Goal: Transaction & Acquisition: Purchase product/service

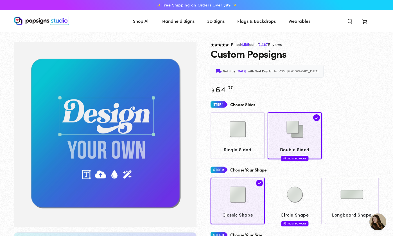
click at [344, 73] on div "Get it by Thursday, Aug 14 with Next Day Air to 30301, GA" at bounding box center [295, 71] width 169 height 13
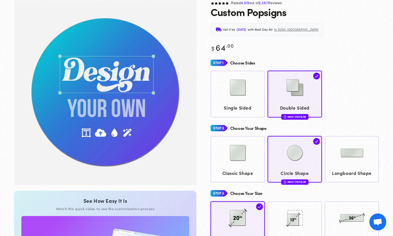
scroll to position [42, 0]
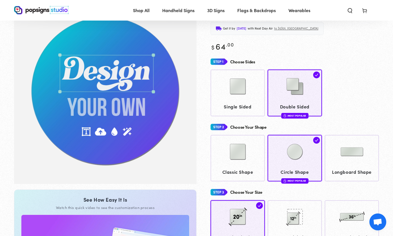
click at [192, 59] on img "Gallery Viewer" at bounding box center [105, 91] width 183 height 185
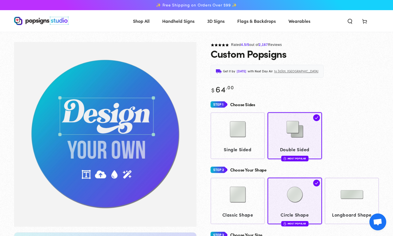
scroll to position [0, 0]
click at [235, 140] on img at bounding box center [238, 129] width 28 height 28
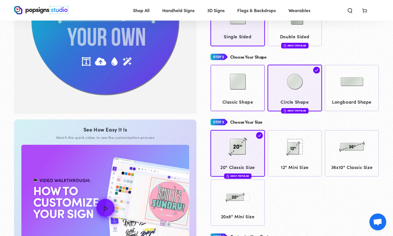
click at [239, 86] on img at bounding box center [238, 82] width 28 height 28
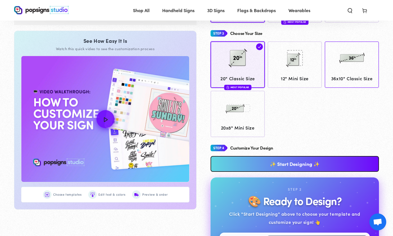
scroll to position [271, 0]
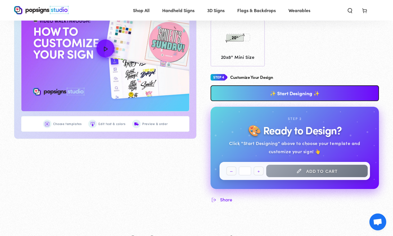
click at [307, 91] on link "✨ Start Designing ✨" at bounding box center [295, 93] width 169 height 16
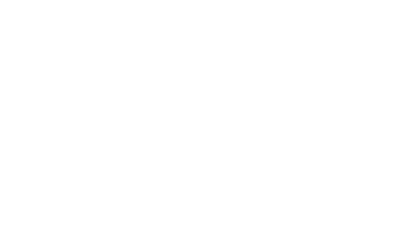
scroll to position [0, 0]
type textarea "An ancient tree with a door leading to a magical world"
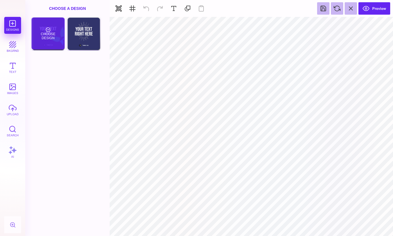
click at [42, 20] on div "Choose Design" at bounding box center [48, 33] width 33 height 32
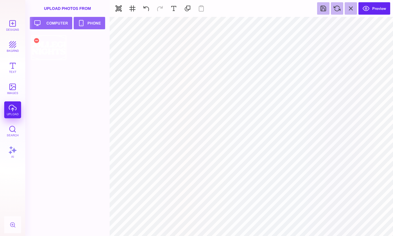
click at [56, 53] on div at bounding box center [49, 47] width 36 height 25
type input "#000000"
click at [369, 14] on button "Preview" at bounding box center [375, 8] width 32 height 12
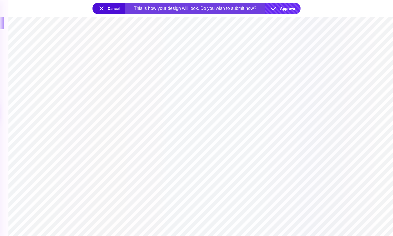
click at [275, 8] on button "Approve" at bounding box center [283, 8] width 36 height 11
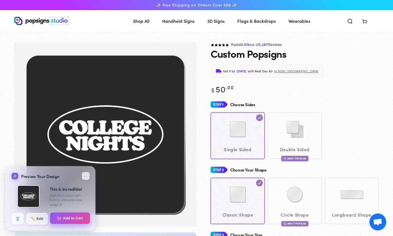
click at [69, 217] on button "Add to Cart" at bounding box center [70, 218] width 40 height 12
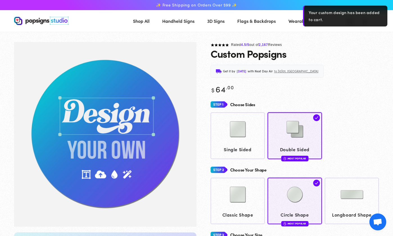
click at [378, 75] on div "Get it by Friday, Aug 15 with Next Day Air to 30301, GA" at bounding box center [295, 71] width 169 height 13
click at [240, 128] on img at bounding box center [238, 129] width 28 height 28
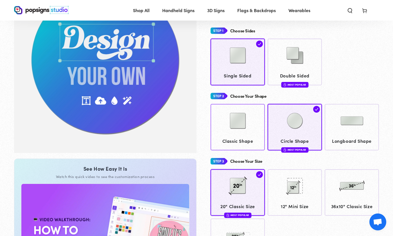
click at [250, 118] on img at bounding box center [238, 121] width 28 height 28
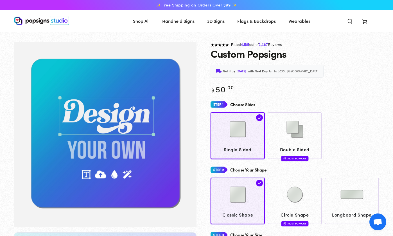
click at [365, 21] on icon at bounding box center [365, 21] width 6 height 6
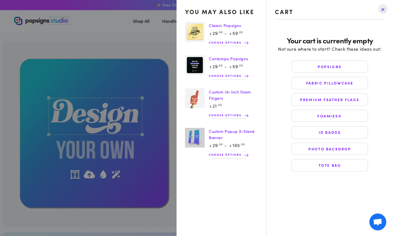
click at [384, 8] on drawer-close-button at bounding box center [383, 9] width 15 height 12
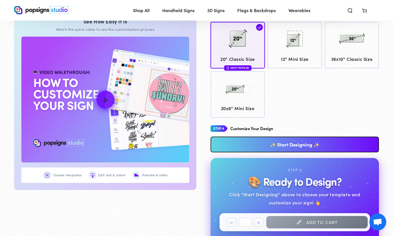
scroll to position [271, 0]
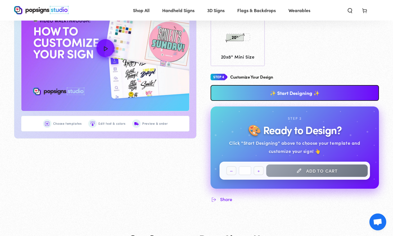
click at [292, 94] on link "✨ Start Designing ✨" at bounding box center [295, 93] width 169 height 16
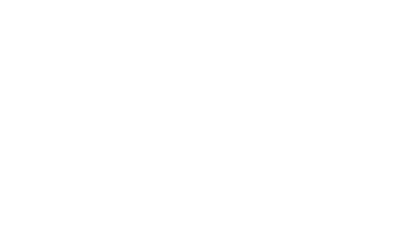
scroll to position [0, 0]
type textarea "An ancient tree with a door leading to a magical world"
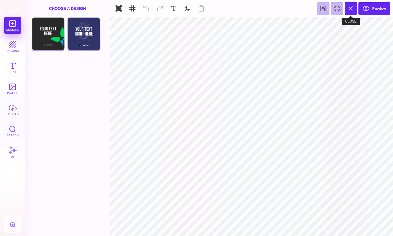
click at [353, 10] on button at bounding box center [351, 8] width 12 height 12
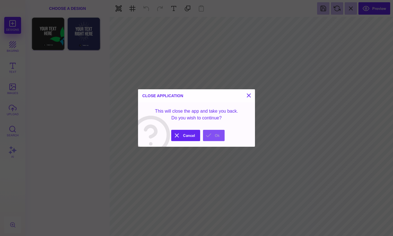
click at [217, 137] on button "Ok" at bounding box center [214, 135] width 22 height 11
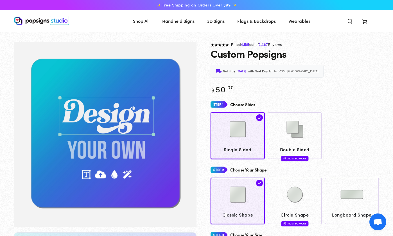
click at [366, 23] on icon at bounding box center [365, 21] width 6 height 6
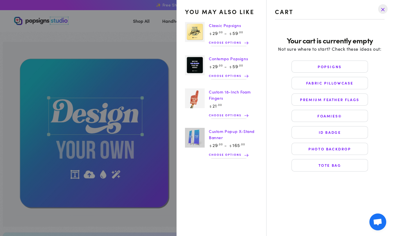
click at [384, 10] on drawer-close-button at bounding box center [383, 9] width 15 height 12
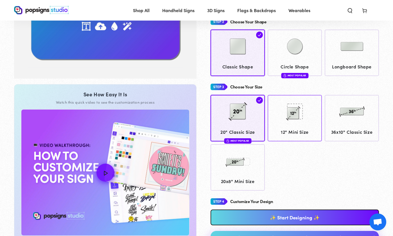
scroll to position [191, 0]
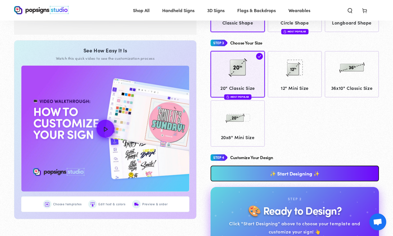
click at [296, 175] on link "✨ Start Designing ✨" at bounding box center [295, 173] width 169 height 16
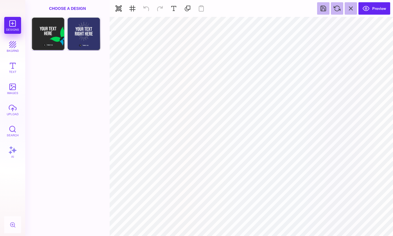
scroll to position [19, 0]
type input "*"
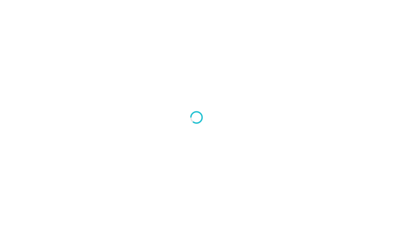
scroll to position [0, 0]
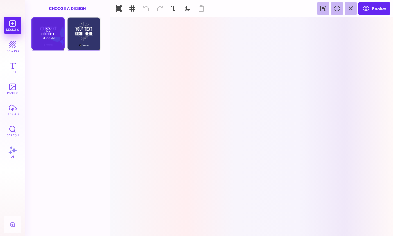
click at [46, 23] on div "Choose Design" at bounding box center [48, 33] width 33 height 32
click at [53, 26] on div "Choose Design" at bounding box center [48, 33] width 33 height 32
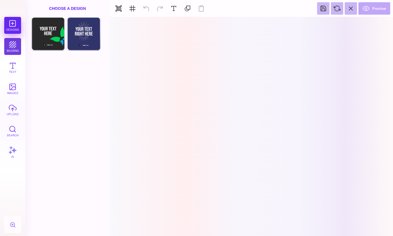
click at [17, 44] on button "bkgrnd" at bounding box center [12, 46] width 17 height 17
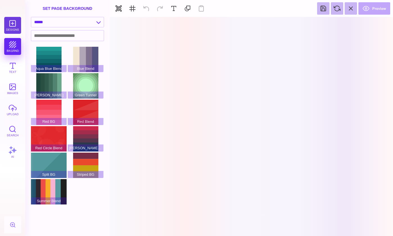
click at [17, 29] on button "Designs" at bounding box center [12, 25] width 17 height 17
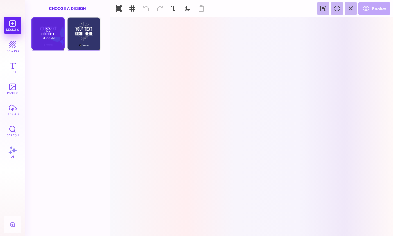
click at [60, 32] on div "Choose Design" at bounding box center [48, 33] width 33 height 32
click at [52, 33] on div "Choose Design" at bounding box center [48, 33] width 33 height 32
click at [55, 32] on div "Choose Design" at bounding box center [48, 33] width 33 height 32
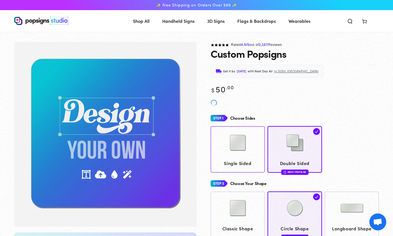
click at [231, 146] on img at bounding box center [238, 143] width 28 height 28
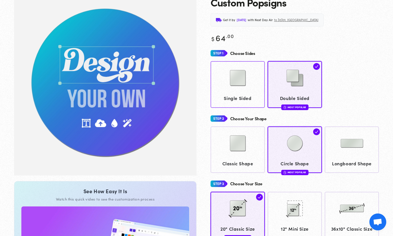
scroll to position [41, 0]
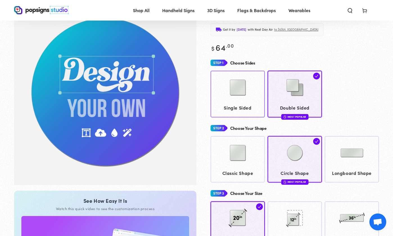
click at [244, 98] on img at bounding box center [238, 87] width 28 height 28
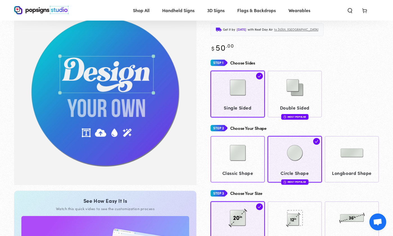
click at [243, 161] on img at bounding box center [238, 153] width 28 height 28
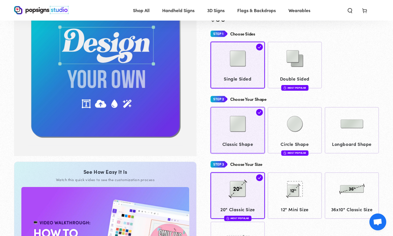
scroll to position [169, 0]
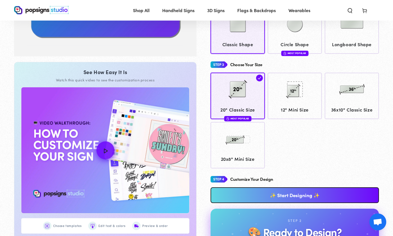
click at [289, 190] on link "✨ Start Designing ✨" at bounding box center [295, 195] width 169 height 16
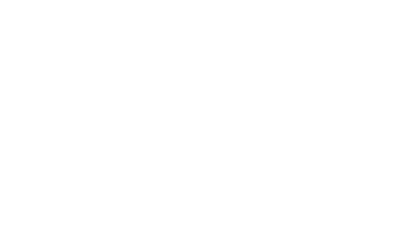
scroll to position [0, 0]
type textarea "An ancient tree with a door leading to a magical world"
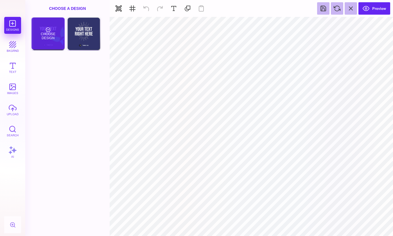
click at [56, 24] on div "Choose Design" at bounding box center [48, 33] width 33 height 32
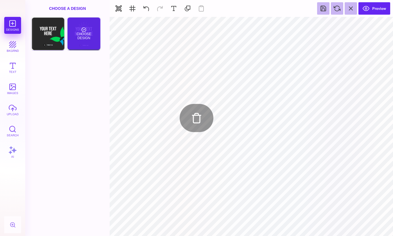
type input "#000000"
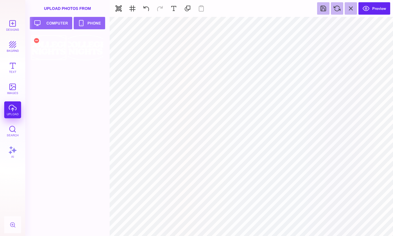
click at [58, 51] on div at bounding box center [49, 47] width 36 height 25
click at [367, 9] on button "Preview" at bounding box center [375, 8] width 32 height 12
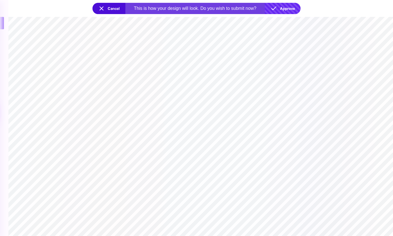
click at [275, 8] on button "Approve" at bounding box center [283, 8] width 36 height 11
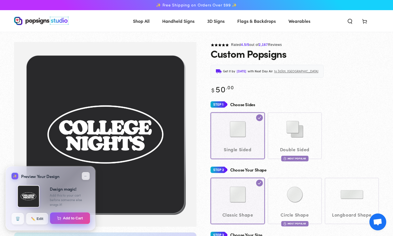
click at [69, 219] on button "Add to Cart" at bounding box center [70, 218] width 40 height 12
select select "**********"
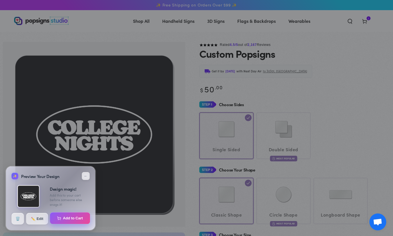
select select "**********"
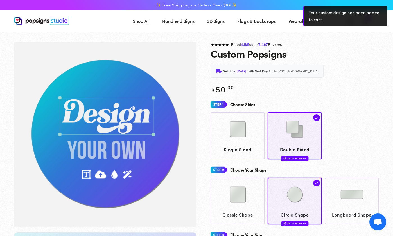
scroll to position [42, 0]
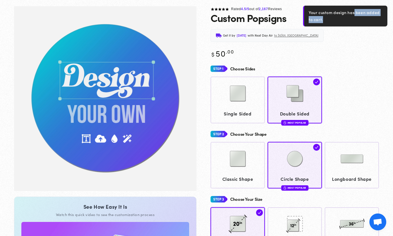
click at [365, 21] on div "Your custom design has been added to cart." at bounding box center [345, 16] width 84 height 21
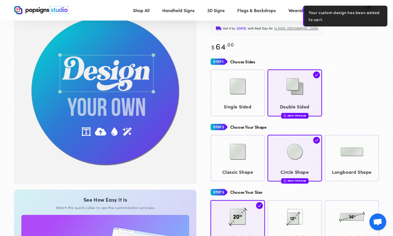
click at [363, 36] on div "Rated 4.5 /5 out of 2,167 Reviews Custom Popsigns Get it by [DATE] with Next Da…" at bounding box center [288, 215] width 183 height 433
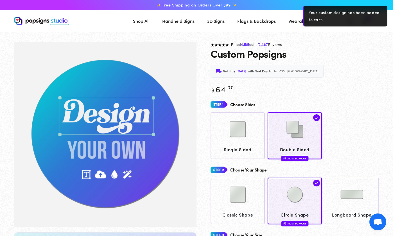
scroll to position [0, 0]
click at [297, 11] on header "Shop All Shop All Shop By Product Shop By Product Shop By Category" at bounding box center [196, 21] width 393 height 22
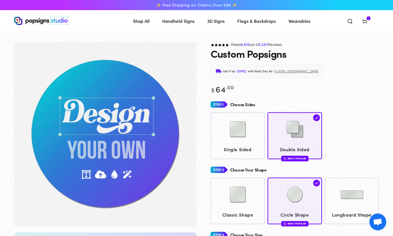
click at [365, 42] on div "Rated 4.5 /5 out of 2,167 Reviews" at bounding box center [295, 45] width 169 height 6
click at [367, 20] on icon at bounding box center [365, 21] width 6 height 6
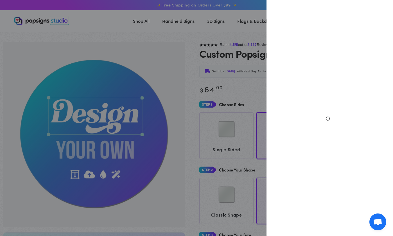
select select "**********"
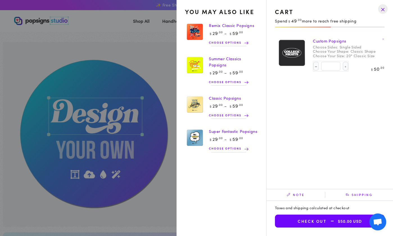
click at [383, 10] on drawer-close-button at bounding box center [383, 9] width 15 height 12
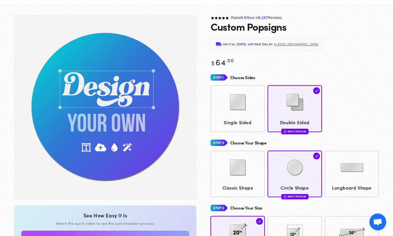
scroll to position [28, 0]
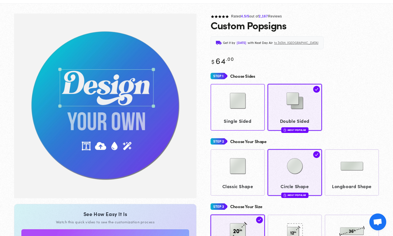
click at [241, 97] on img at bounding box center [238, 101] width 28 height 28
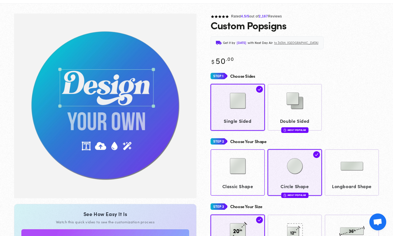
click at [240, 165] on img at bounding box center [238, 166] width 28 height 28
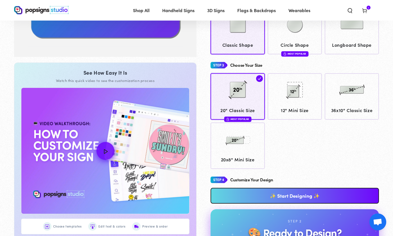
scroll to position [182, 0]
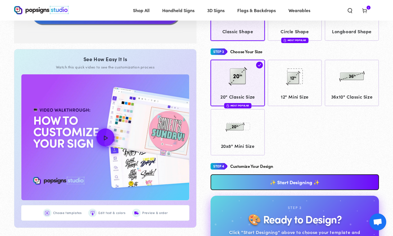
click at [295, 178] on link "✨ Start Designing ✨" at bounding box center [295, 182] width 169 height 16
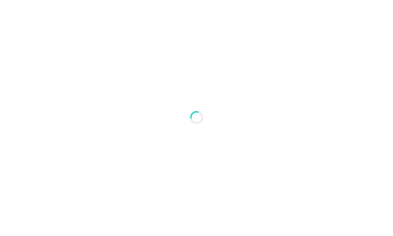
type textarea "An ancient tree with a door leading to a magical world"
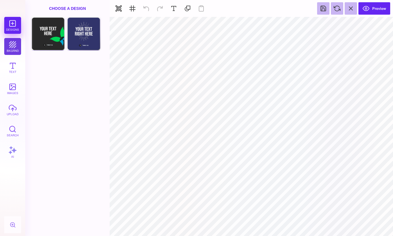
click at [11, 44] on button "bkgrnd" at bounding box center [12, 46] width 17 height 17
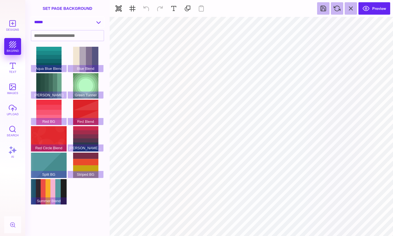
select select "**********"
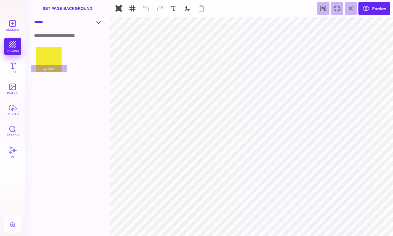
click at [74, 37] on input at bounding box center [67, 35] width 73 height 10
type input "*****"
click at [72, 64] on div "Aqua Blue Blend Blue Blend Green BG Green Tunnel Red BG Red Blend Red Circle Bl…" at bounding box center [69, 141] width 77 height 189
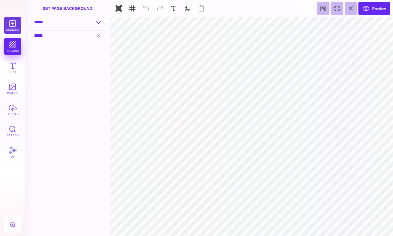
click at [13, 27] on button "Designs" at bounding box center [12, 25] width 17 height 17
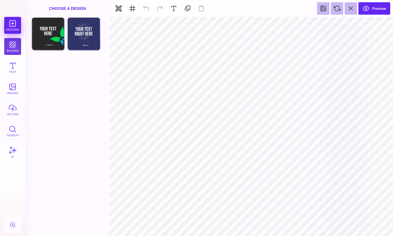
click at [12, 48] on button "bkgrnd" at bounding box center [12, 46] width 17 height 17
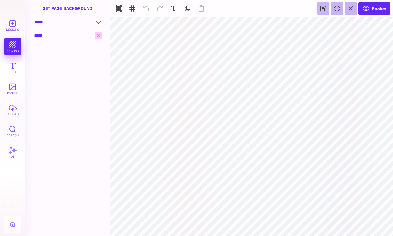
click at [100, 35] on button "button" at bounding box center [98, 36] width 7 height 8
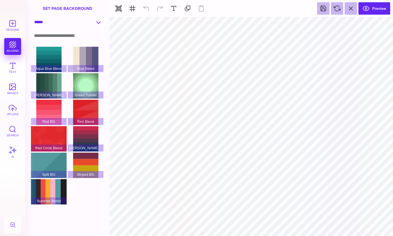
select select "**********"
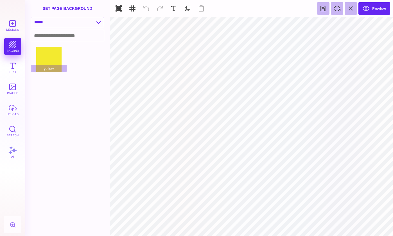
click at [83, 66] on div "yellow" at bounding box center [69, 60] width 77 height 26
click at [85, 83] on div "Aqua Blue Blend Blue Blend Green BG Green Tunnel Red BG Red Blend Red Circle Bl…" at bounding box center [69, 141] width 77 height 189
type input "#FFFFFF"
click at [245, 24] on button at bounding box center [246, 24] width 11 height 11
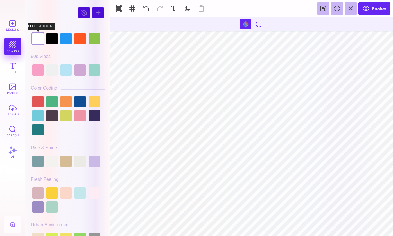
click at [37, 34] on div at bounding box center [37, 38] width 11 height 11
click at [38, 35] on div at bounding box center [37, 38] width 11 height 11
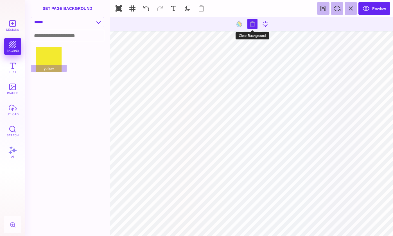
click at [254, 27] on button at bounding box center [253, 24] width 10 height 10
click at [254, 24] on button at bounding box center [252, 24] width 11 height 11
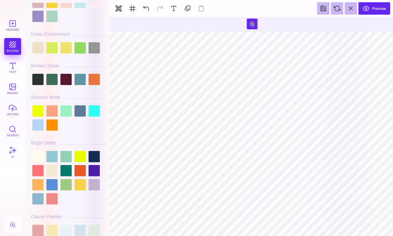
scroll to position [191, 0]
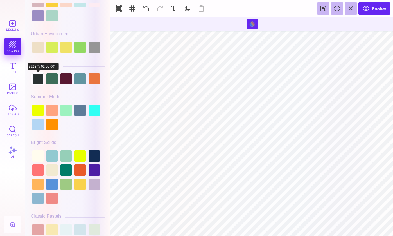
click at [39, 79] on div at bounding box center [37, 78] width 11 height 11
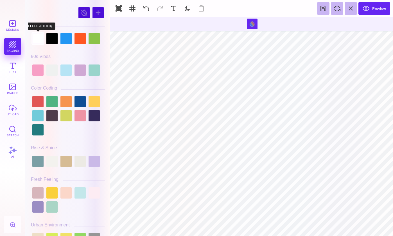
scroll to position [0, 0]
click at [64, 38] on div at bounding box center [65, 38] width 11 height 11
click at [40, 40] on div at bounding box center [37, 38] width 11 height 11
type input "#FFFFFF"
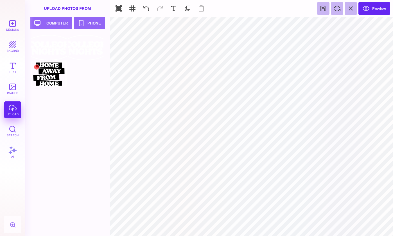
click at [54, 79] on div at bounding box center [49, 73] width 36 height 25
type input "#FFFFFF"
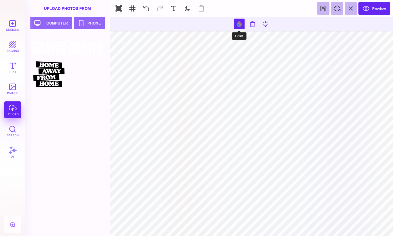
click at [240, 24] on button at bounding box center [239, 24] width 11 height 11
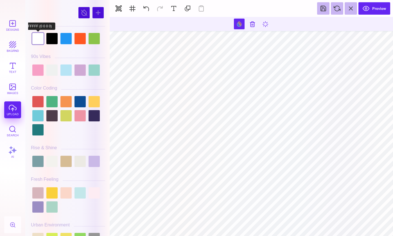
click at [41, 38] on div at bounding box center [37, 38] width 11 height 11
click at [78, 37] on div at bounding box center [80, 38] width 11 height 11
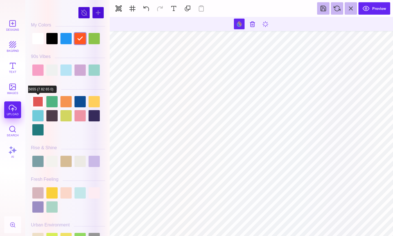
click at [40, 101] on div at bounding box center [37, 101] width 11 height 11
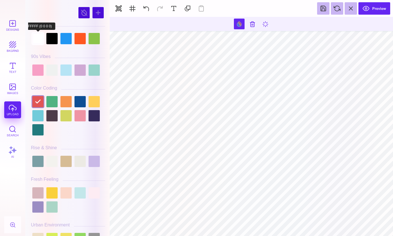
click at [40, 41] on div at bounding box center [37, 38] width 11 height 11
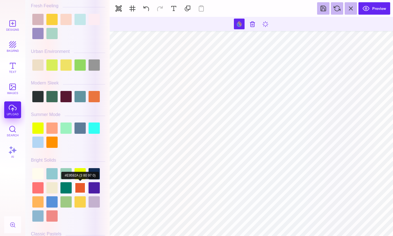
click at [80, 188] on div at bounding box center [80, 187] width 11 height 11
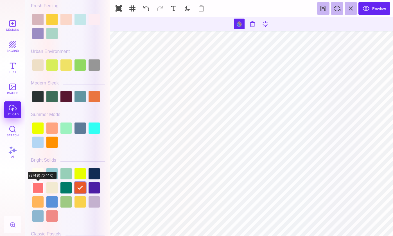
click at [39, 187] on div at bounding box center [37, 187] width 11 height 11
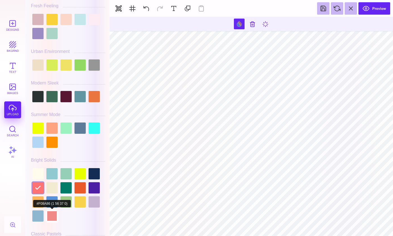
click at [54, 216] on div at bounding box center [51, 215] width 11 height 11
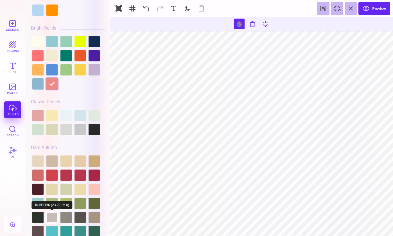
scroll to position [317, 0]
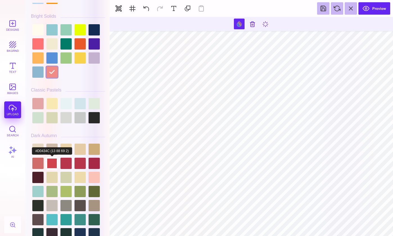
click at [55, 164] on div at bounding box center [51, 163] width 11 height 11
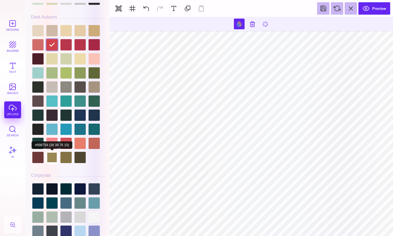
scroll to position [620, 0]
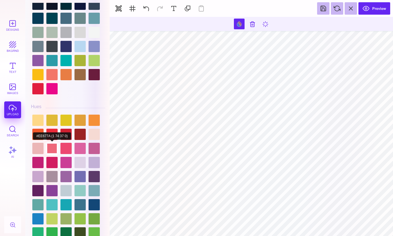
click at [52, 143] on div at bounding box center [51, 148] width 11 height 11
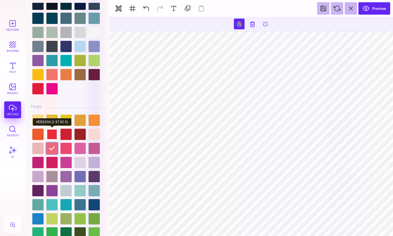
click at [54, 135] on div at bounding box center [51, 134] width 11 height 11
type input "#EB2A3A"
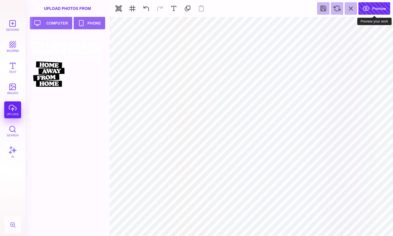
click at [366, 10] on button "Preview" at bounding box center [375, 8] width 32 height 12
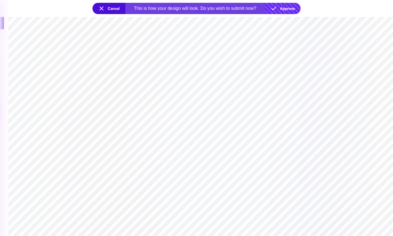
click at [274, 9] on button "Approve" at bounding box center [283, 8] width 36 height 11
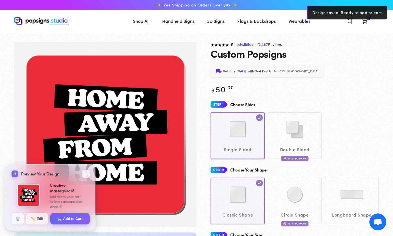
click at [376, 34] on section at bounding box center [196, 37] width 393 height 10
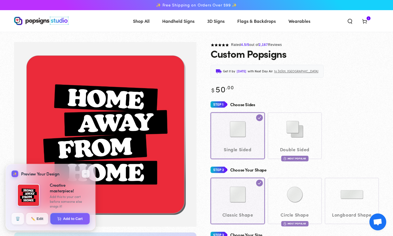
click at [365, 21] on icon at bounding box center [365, 21] width 6 height 6
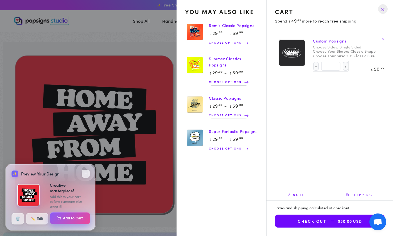
click at [77, 219] on button "Add to Cart" at bounding box center [70, 218] width 40 height 12
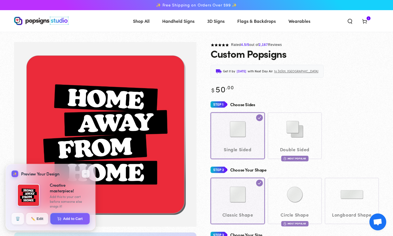
select select "**********"
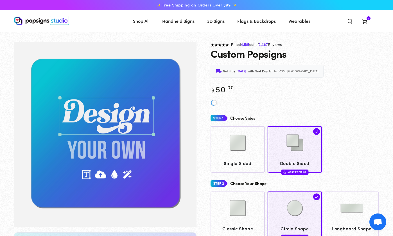
click at [368, 22] on icon at bounding box center [365, 21] width 6 height 6
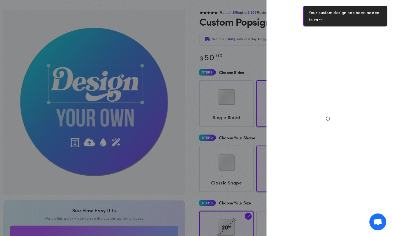
scroll to position [42, 0]
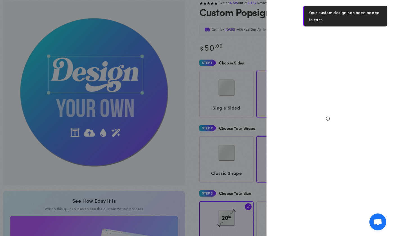
select select "**********"
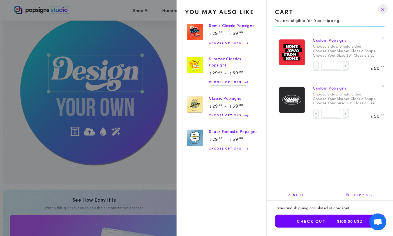
scroll to position [0, 0]
click at [358, 16] on summary "Cart 2 2 items" at bounding box center [365, 10] width 15 height 12
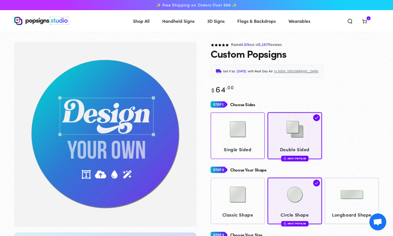
click at [241, 134] on img at bounding box center [238, 129] width 28 height 28
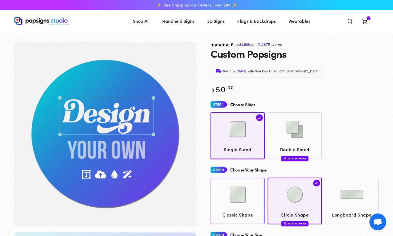
click at [243, 196] on img at bounding box center [238, 194] width 28 height 28
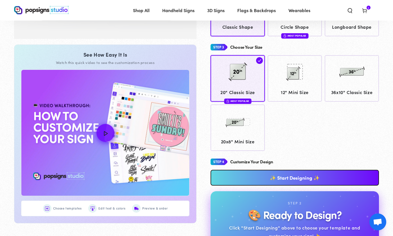
scroll to position [210, 0]
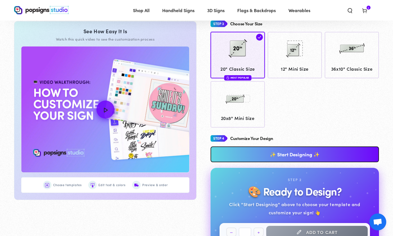
click at [293, 156] on link "✨ Start Designing ✨" at bounding box center [295, 154] width 169 height 16
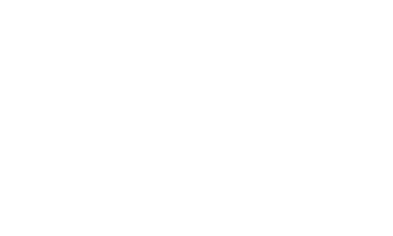
scroll to position [0, 0]
type textarea "An ancient tree with a door leading to a magical world"
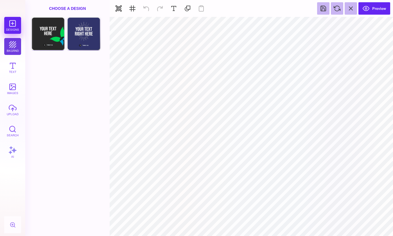
click at [13, 45] on button "bkgrnd" at bounding box center [12, 46] width 17 height 17
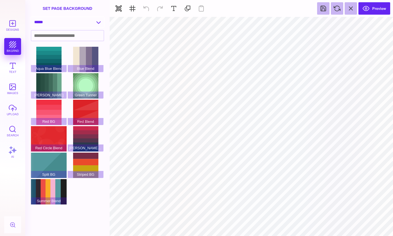
select select "**********"
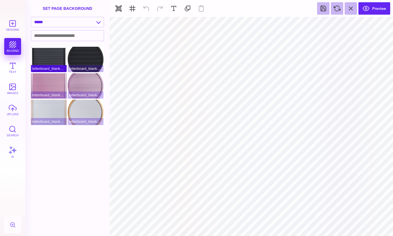
click at [54, 59] on div "letterboard_blank_black" at bounding box center [49, 59] width 36 height 25
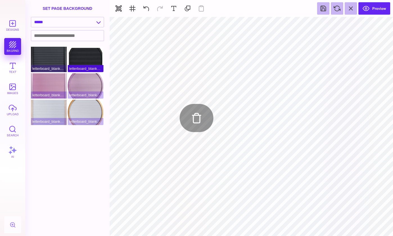
type input "#000000"
click at [15, 67] on button "Text" at bounding box center [12, 67] width 17 height 17
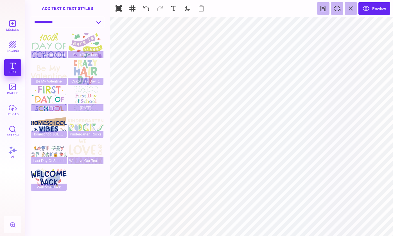
select select "**********"
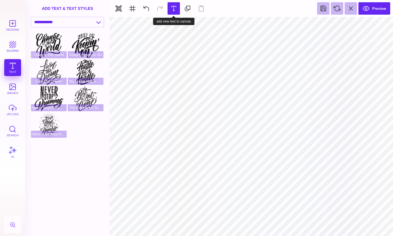
click at [175, 7] on button at bounding box center [174, 8] width 12 height 12
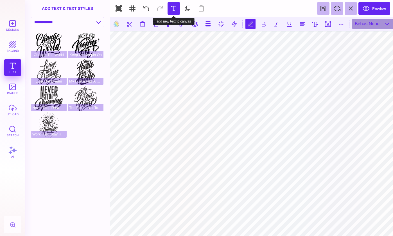
scroll to position [0, 1]
type textarea "**********"
click at [116, 25] on button at bounding box center [116, 24] width 11 height 11
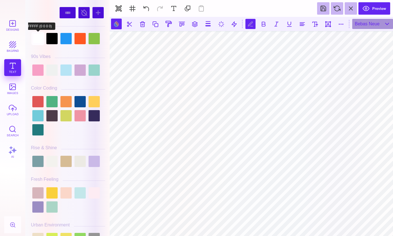
click at [41, 41] on div at bounding box center [37, 38] width 11 height 11
type input "#FFFFFF"
click at [387, 25] on div "Bebas Neue" at bounding box center [373, 24] width 41 height 10
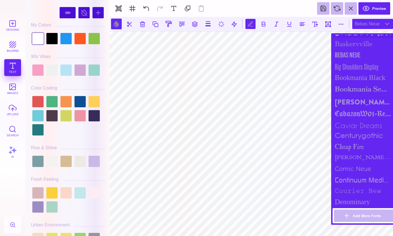
scroll to position [205, 0]
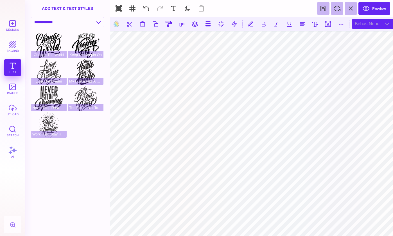
click at [389, 25] on div "Bebas Neue" at bounding box center [373, 24] width 41 height 10
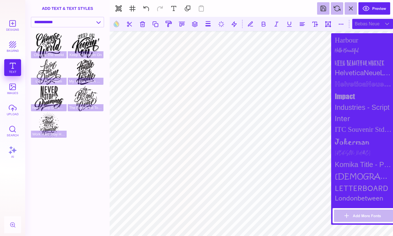
scroll to position [351, 0]
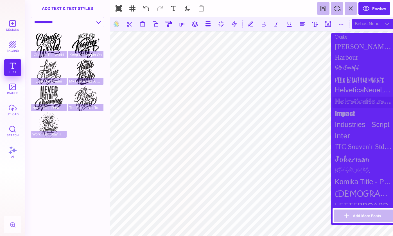
click at [358, 97] on div "HelveticaNeueLT Std Bold Outln" at bounding box center [364, 102] width 62 height 11
click at [355, 88] on div "HelveticaNeueLT Std" at bounding box center [364, 90] width 62 height 11
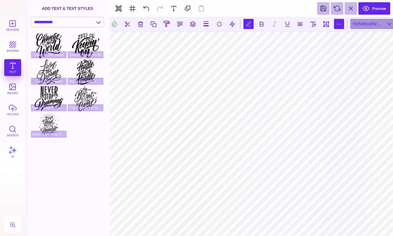
click at [341, 24] on button at bounding box center [339, 24] width 10 height 10
type input "*"
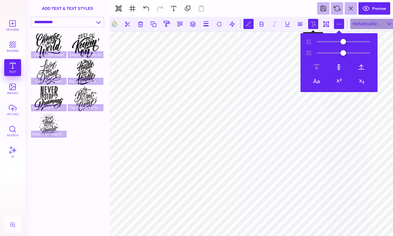
click at [312, 25] on button at bounding box center [313, 24] width 10 height 10
type input "***"
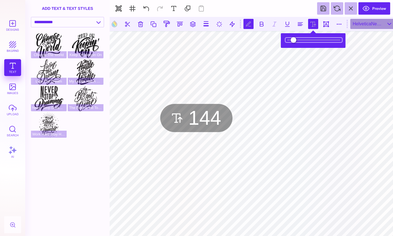
type input "*****"
click at [300, 41] on input "range" at bounding box center [314, 40] width 56 height 4
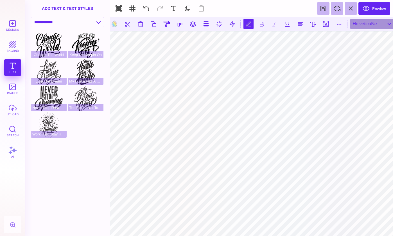
scroll to position [0, 1]
type textarea "**********"
click at [302, 25] on button at bounding box center [300, 24] width 10 height 10
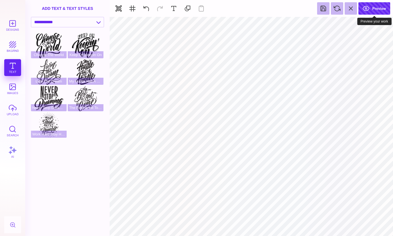
click at [369, 10] on button "Preview" at bounding box center [375, 8] width 32 height 12
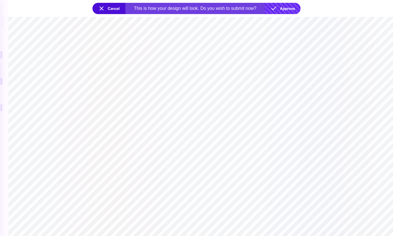
click at [284, 6] on button "Approve" at bounding box center [283, 8] width 36 height 11
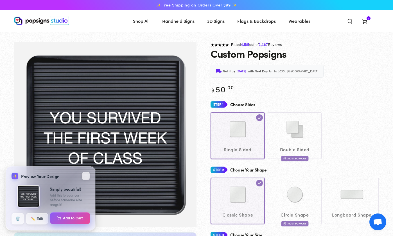
click at [66, 218] on button "Add to Cart" at bounding box center [70, 218] width 40 height 12
select select "**********"
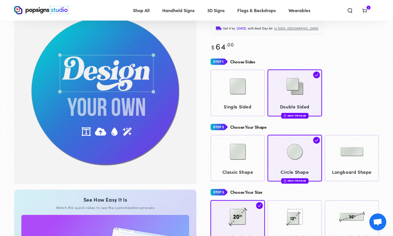
click at [366, 12] on use at bounding box center [365, 11] width 4 height 5
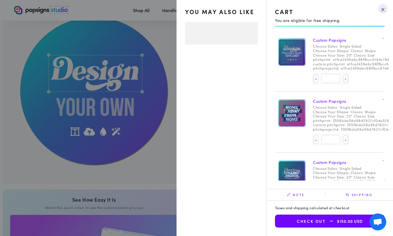
select select "**********"
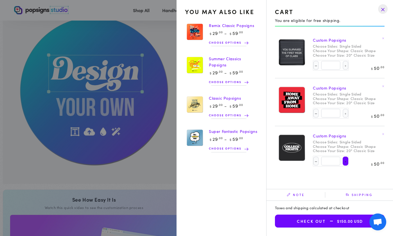
click at [345, 160] on button "Increase quantity for Custom Popsigns" at bounding box center [346, 160] width 6 height 9
type input "*"
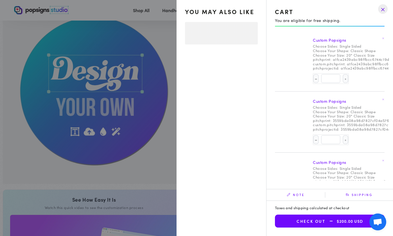
click at [345, 114] on dt "Choose Your Size:" at bounding box center [329, 116] width 32 height 5
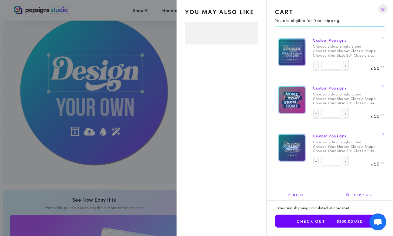
select select "**********"
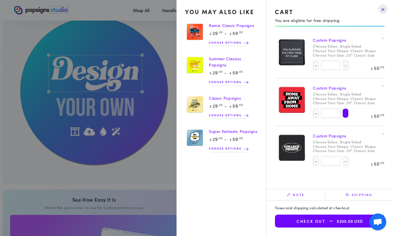
click at [346, 111] on button "Increase quantity for Custom Popsigns" at bounding box center [346, 113] width 6 height 9
type input "*"
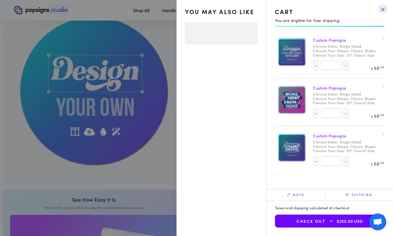
select select "**********"
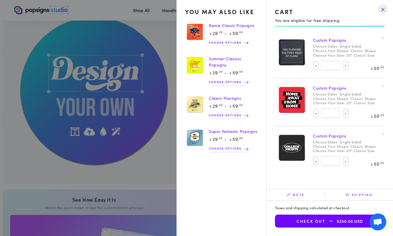
click at [358, 16] on summary "Cart 5 5 items" at bounding box center [365, 10] width 15 height 12
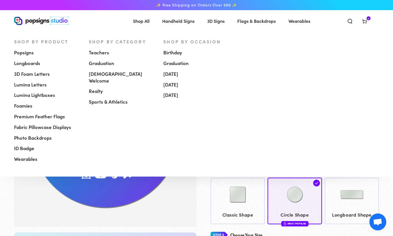
click at [119, 72] on span "[DEMOGRAPHIC_DATA] Welcome" at bounding box center [122, 78] width 66 height 14
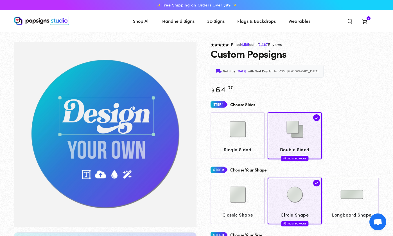
click at [347, 105] on div "Choose Sides" at bounding box center [295, 104] width 169 height 10
click at [234, 136] on img at bounding box center [238, 129] width 28 height 28
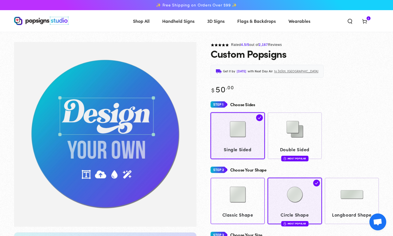
click at [242, 186] on img at bounding box center [238, 194] width 28 height 28
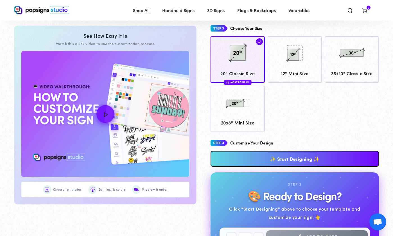
scroll to position [245, 0]
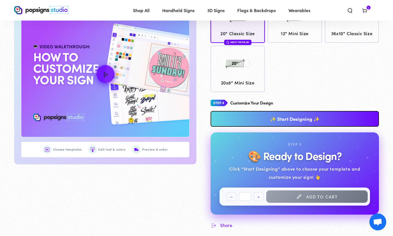
click at [296, 118] on link "✨ Start Designing ✨" at bounding box center [295, 119] width 169 height 16
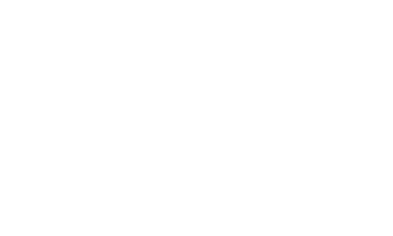
scroll to position [0, 0]
type textarea "An ancient tree with a door leading to a magical world"
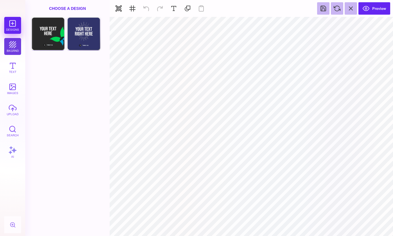
click at [13, 47] on button "bkgrnd" at bounding box center [12, 46] width 17 height 17
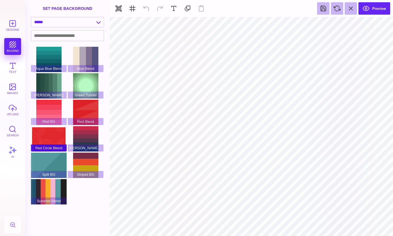
click at [57, 133] on div "Red Circle Blend" at bounding box center [49, 138] width 36 height 25
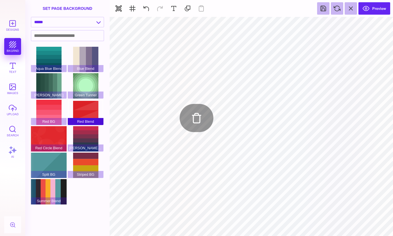
type input "#E7F3F5"
click at [82, 107] on div "Red Blend" at bounding box center [86, 112] width 36 height 25
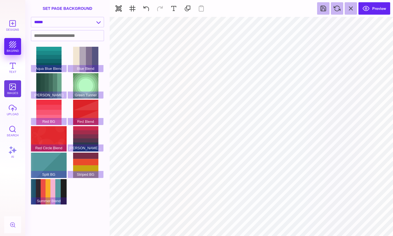
click at [13, 88] on button "images" at bounding box center [12, 88] width 17 height 17
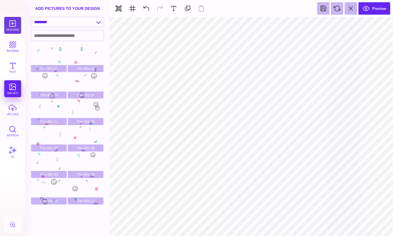
click at [17, 19] on button "Designs" at bounding box center [12, 25] width 17 height 17
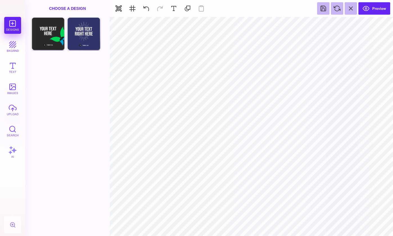
click at [45, 78] on div "Front Choose Design Add this Page Back Choose Design Add this Page" at bounding box center [67, 126] width 84 height 219
click at [90, 75] on div "Front Choose Design Add this Page Back Choose Design Add this Page" at bounding box center [67, 126] width 84 height 219
click at [14, 107] on button "upload" at bounding box center [12, 109] width 17 height 17
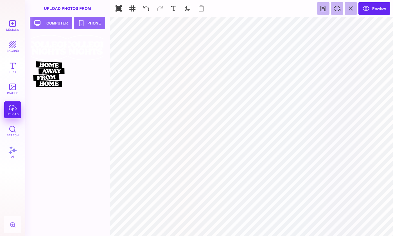
click at [91, 84] on div at bounding box center [69, 61] width 77 height 53
click at [11, 108] on div "Designs bkgrnd Text images upload Search AI" at bounding box center [12, 126] width 25 height 219
click at [61, 25] on button "Upload your artwork Computer" at bounding box center [51, 23] width 42 height 12
click at [80, 79] on div at bounding box center [69, 61] width 77 height 53
click at [65, 147] on div at bounding box center [69, 135] width 77 height 201
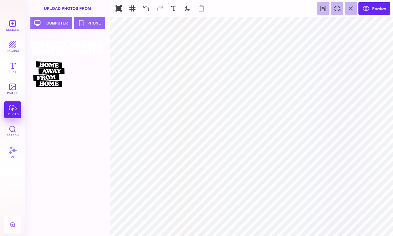
click at [88, 101] on div at bounding box center [69, 135] width 77 height 201
click at [55, 22] on button "Upload your artwork Computer" at bounding box center [51, 23] width 42 height 12
click at [59, 24] on button "Upload your artwork Computer" at bounding box center [51, 23] width 42 height 12
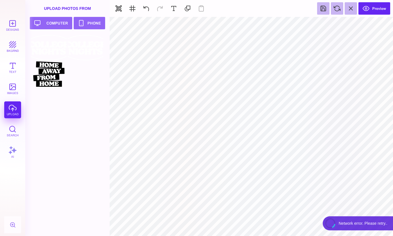
click at [360, 224] on section at bounding box center [252, 225] width 284 height 10
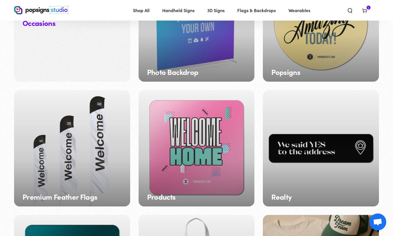
scroll to position [701, 0]
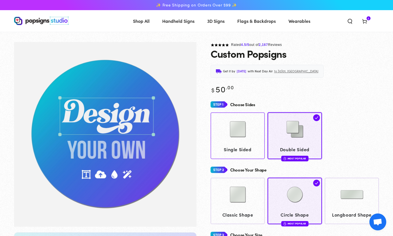
scroll to position [42, 0]
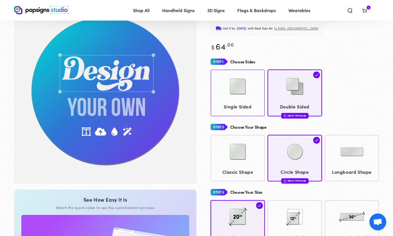
click at [246, 91] on img at bounding box center [238, 86] width 28 height 28
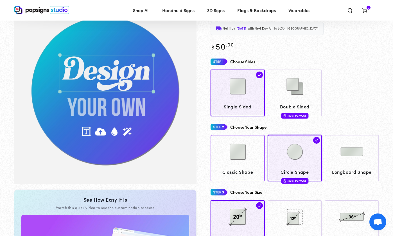
click at [247, 166] on link "Classic Shape" at bounding box center [238, 158] width 54 height 46
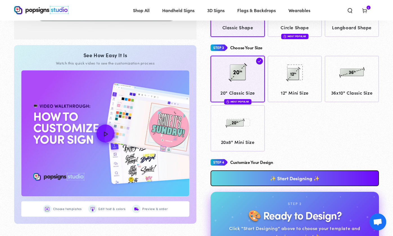
scroll to position [192, 0]
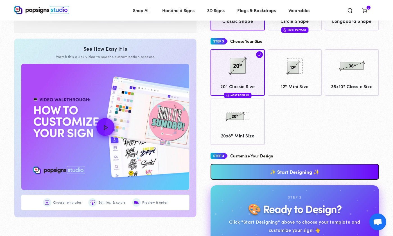
click at [303, 171] on link "✨ Start Designing ✨" at bounding box center [295, 172] width 169 height 16
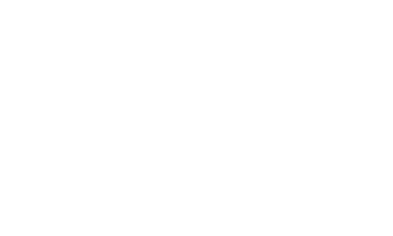
scroll to position [0, 0]
type textarea "An ancient tree with a door leading to a magical world"
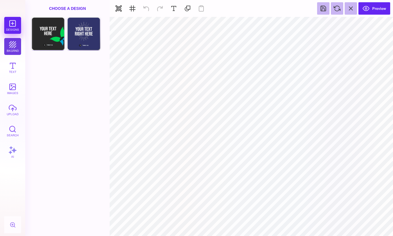
click at [14, 47] on button "bkgrnd" at bounding box center [12, 46] width 17 height 17
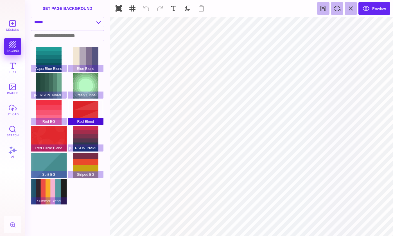
click at [88, 104] on div "Red Blend" at bounding box center [86, 112] width 36 height 25
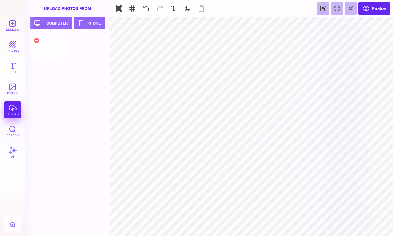
click at [44, 45] on div at bounding box center [49, 47] width 36 height 25
type input "#FFFFFF"
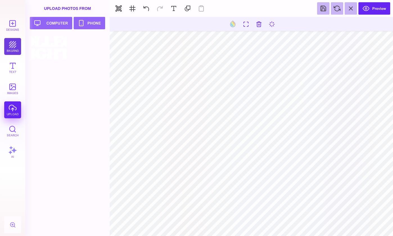
click at [15, 45] on button "bkgrnd" at bounding box center [12, 46] width 17 height 17
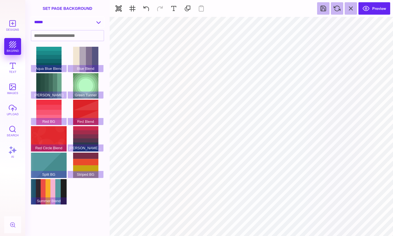
select select "**********"
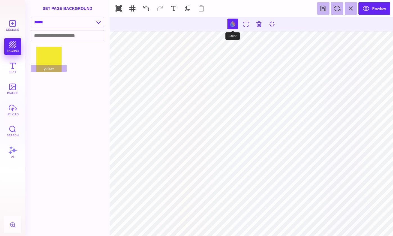
click at [231, 24] on button at bounding box center [233, 24] width 11 height 11
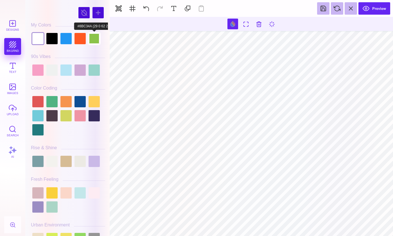
click at [95, 39] on div at bounding box center [94, 38] width 11 height 11
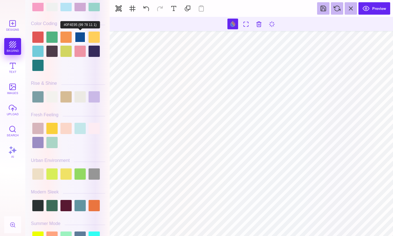
scroll to position [142, 0]
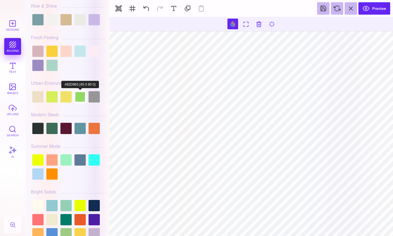
click at [83, 97] on div at bounding box center [80, 96] width 11 height 11
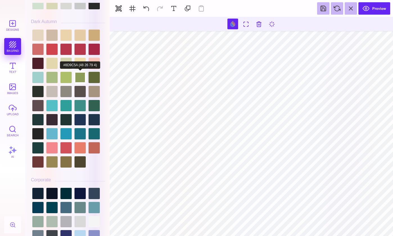
scroll to position [439, 0]
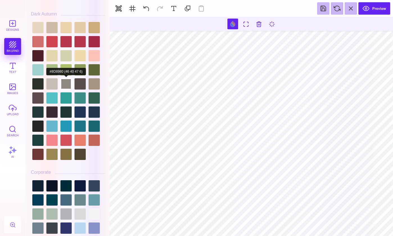
click at [64, 78] on div at bounding box center [65, 83] width 11 height 11
click at [66, 78] on div at bounding box center [65, 83] width 11 height 11
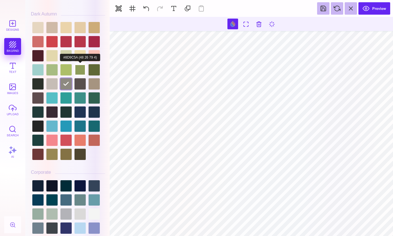
click at [75, 64] on div at bounding box center [80, 69] width 11 height 11
click at [63, 65] on div at bounding box center [65, 69] width 11 height 11
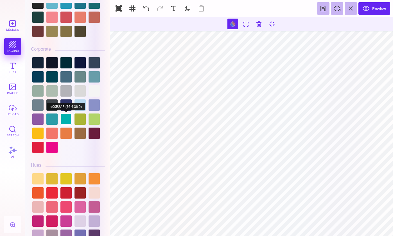
scroll to position [569, 0]
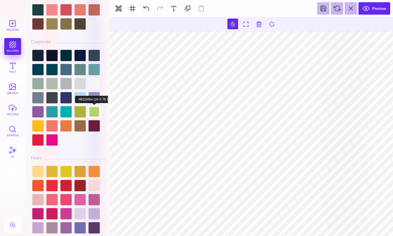
click at [89, 111] on div at bounding box center [94, 111] width 11 height 11
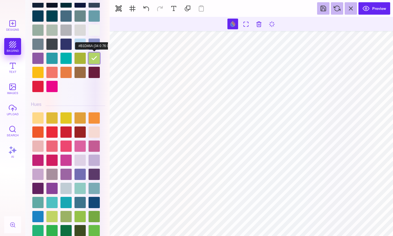
scroll to position [676, 0]
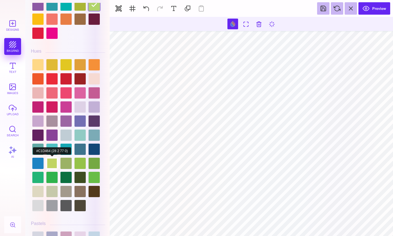
click at [53, 164] on div at bounding box center [51, 163] width 11 height 11
type input "#C1D464"
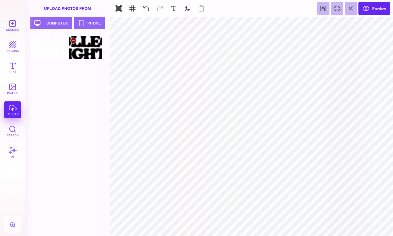
click at [92, 54] on div at bounding box center [86, 47] width 36 height 25
type input "#C1D464"
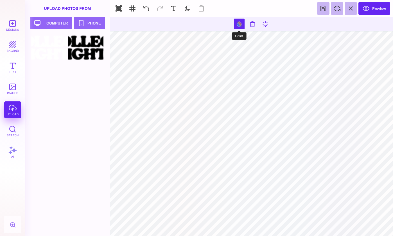
click at [240, 21] on button at bounding box center [239, 24] width 11 height 11
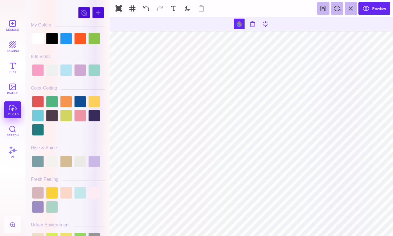
scroll to position [165, 0]
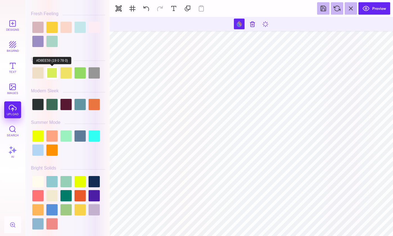
click at [50, 73] on div at bounding box center [51, 72] width 11 height 11
click at [83, 75] on div at bounding box center [80, 72] width 11 height 11
click at [53, 75] on div at bounding box center [51, 72] width 11 height 11
type input "#D8EE59"
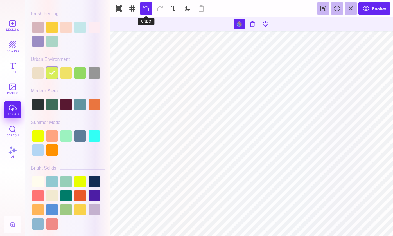
click at [146, 11] on button at bounding box center [146, 8] width 12 height 12
click at [146, 8] on button at bounding box center [146, 8] width 12 height 12
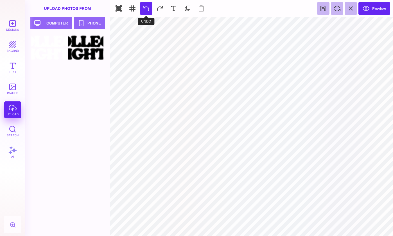
click at [145, 10] on button at bounding box center [146, 8] width 12 height 12
click at [160, 8] on button at bounding box center [160, 8] width 12 height 12
type input "#C1D464"
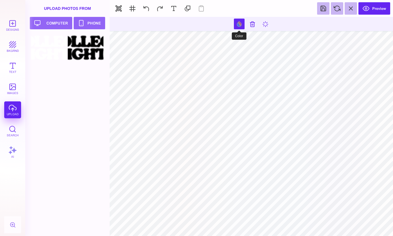
click at [240, 23] on button at bounding box center [239, 24] width 11 height 11
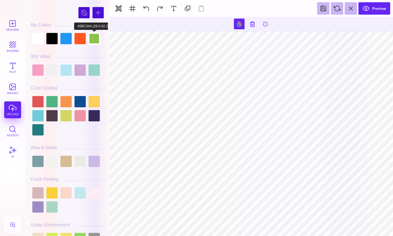
click at [93, 39] on div at bounding box center [94, 38] width 11 height 11
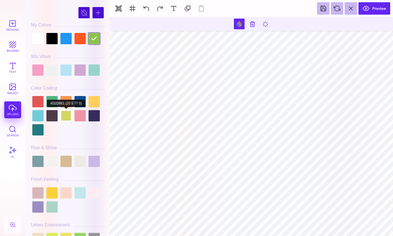
click at [69, 115] on div at bounding box center [65, 115] width 11 height 11
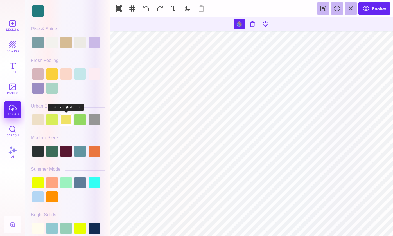
scroll to position [133, 0]
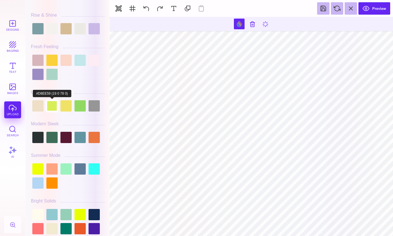
click at [49, 102] on div at bounding box center [51, 105] width 11 height 11
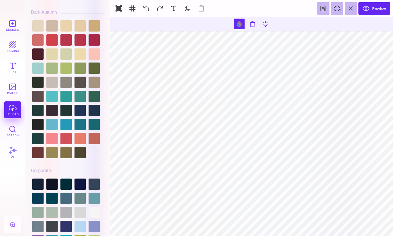
scroll to position [441, 0]
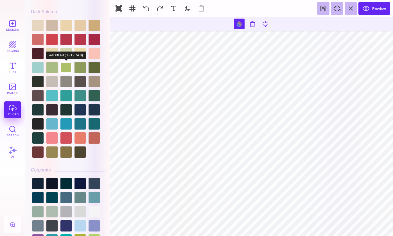
click at [64, 63] on div at bounding box center [65, 67] width 11 height 11
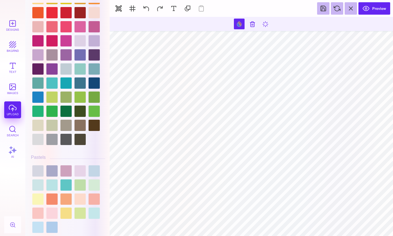
scroll to position [749, 0]
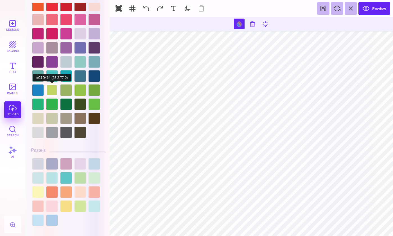
click at [52, 87] on div at bounding box center [51, 89] width 11 height 11
type input "#C1D464"
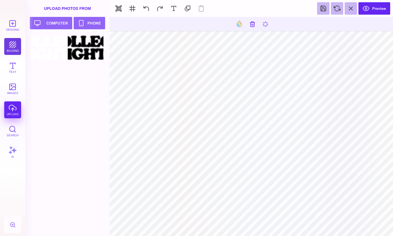
click at [12, 43] on button "bkgrnd" at bounding box center [12, 46] width 17 height 17
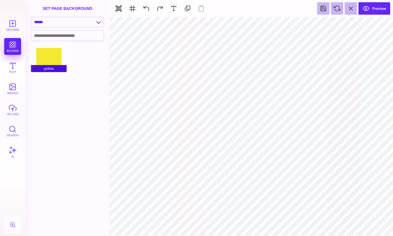
click at [42, 50] on div "yellow" at bounding box center [49, 59] width 36 height 25
select select "**********"
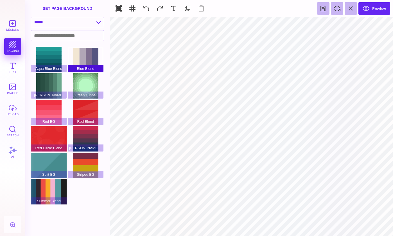
click at [80, 54] on div "Blue Blend" at bounding box center [86, 59] width 36 height 25
click at [83, 84] on div "Green Tunnel" at bounding box center [86, 85] width 36 height 25
click at [86, 54] on div "Blue Blend" at bounding box center [86, 59] width 36 height 25
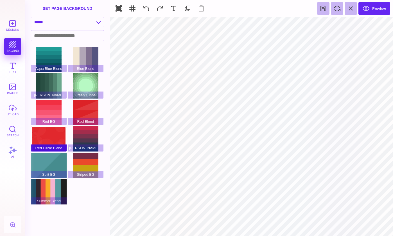
click at [59, 138] on div "Red Circle Blend" at bounding box center [49, 138] width 36 height 25
type input "#FFFFFF"
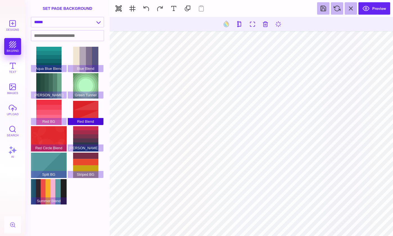
click at [91, 103] on div "Red Blend" at bounding box center [86, 112] width 36 height 25
click at [91, 161] on div "Striped BG" at bounding box center [86, 164] width 36 height 25
click at [86, 139] on div "Red Green Blend" at bounding box center [86, 138] width 36 height 25
click at [88, 160] on div "Striped BG" at bounding box center [86, 164] width 36 height 25
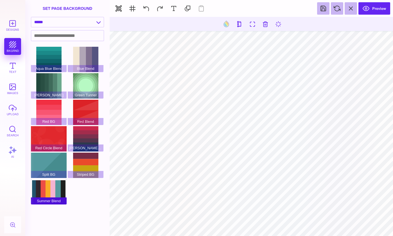
click at [49, 190] on div "Summer Blend" at bounding box center [49, 191] width 36 height 25
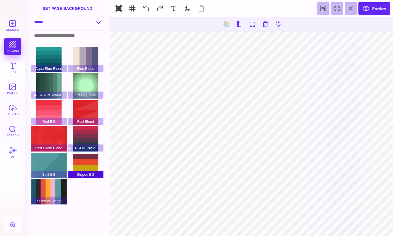
click at [91, 161] on div "Striped BG" at bounding box center [86, 164] width 36 height 25
click at [88, 54] on div "Blue Blend" at bounding box center [86, 59] width 36 height 25
click at [84, 158] on div "Striped BG" at bounding box center [86, 164] width 36 height 25
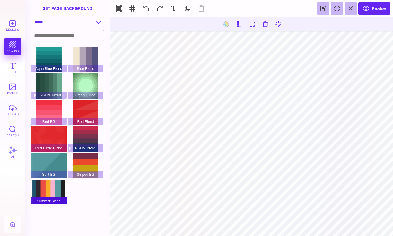
click at [43, 192] on div "Summer Blend" at bounding box center [49, 191] width 36 height 25
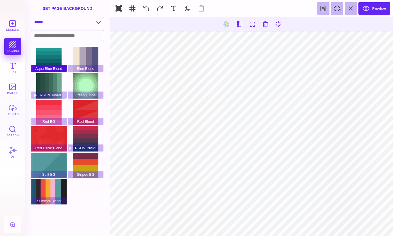
click at [49, 52] on div "Aqua Blue Blend" at bounding box center [49, 59] width 36 height 25
click at [71, 15] on div "set page background" at bounding box center [67, 8] width 84 height 17
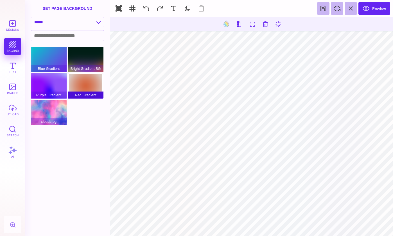
click at [85, 81] on div "Red Gradient" at bounding box center [86, 85] width 36 height 25
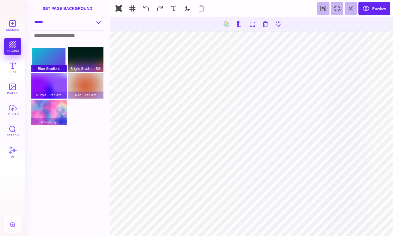
click at [57, 56] on div "Blue Gradient" at bounding box center [49, 59] width 36 height 25
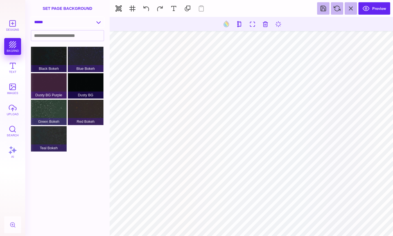
select select "**********"
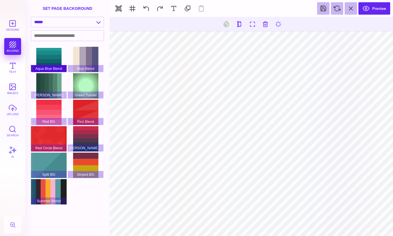
click at [58, 54] on div "Aqua Blue Blend" at bounding box center [49, 59] width 36 height 25
click at [86, 57] on div "Blue Blend" at bounding box center [86, 59] width 36 height 25
click at [89, 159] on div "Striped BG" at bounding box center [86, 164] width 36 height 25
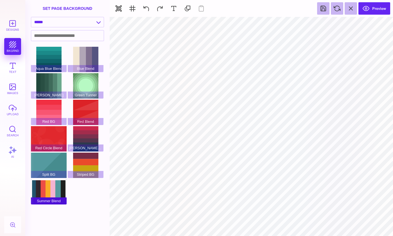
click at [54, 184] on div "Summer Blend" at bounding box center [49, 191] width 36 height 25
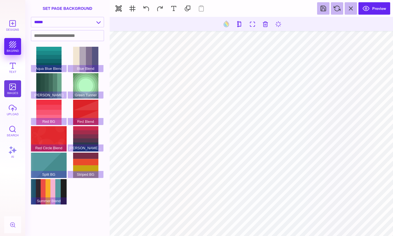
click at [12, 87] on button "images" at bounding box center [12, 88] width 17 height 17
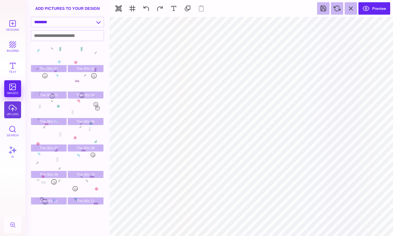
click at [13, 109] on button "upload" at bounding box center [12, 109] width 17 height 17
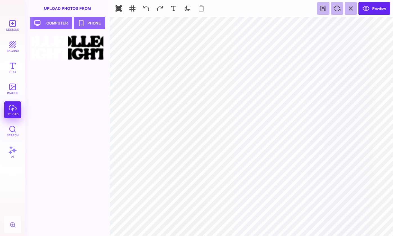
type input "#000000"
click at [54, 58] on div at bounding box center [49, 47] width 36 height 25
click at [367, 10] on button "Preview" at bounding box center [375, 8] width 32 height 12
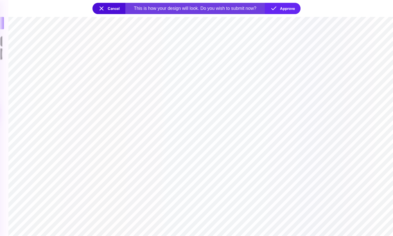
click at [318, 152] on section at bounding box center [200, 126] width 385 height 219
click at [275, 7] on button "Approve" at bounding box center [283, 8] width 36 height 11
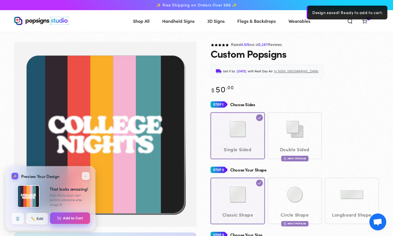
click at [63, 217] on button "Add to Cart" at bounding box center [70, 218] width 40 height 12
select select "**********"
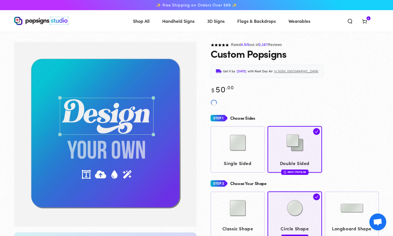
click at [366, 19] on icon at bounding box center [365, 21] width 6 height 6
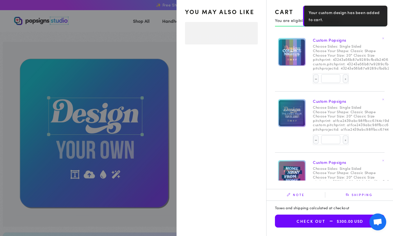
select select "**********"
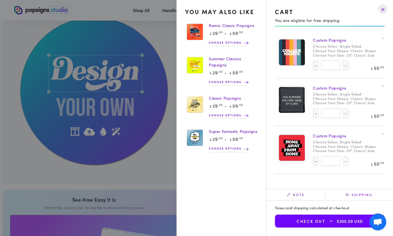
click at [311, 219] on button "Check out $300.00 USD" at bounding box center [330, 220] width 110 height 13
